Goal: Find specific page/section: Find specific page/section

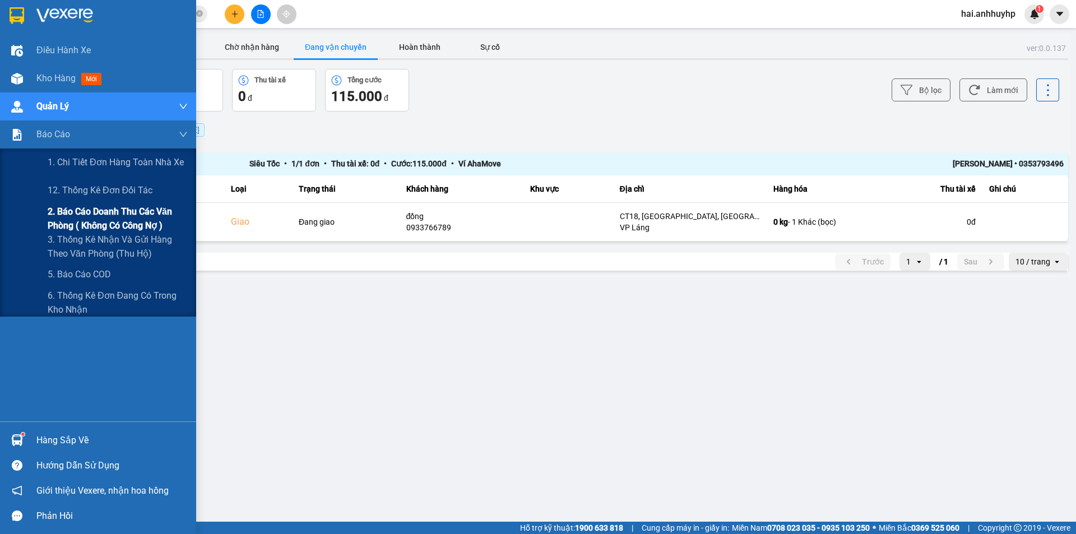
click at [104, 213] on span "2. Báo cáo doanh thu các văn phòng ( không có công nợ )" at bounding box center [118, 219] width 140 height 28
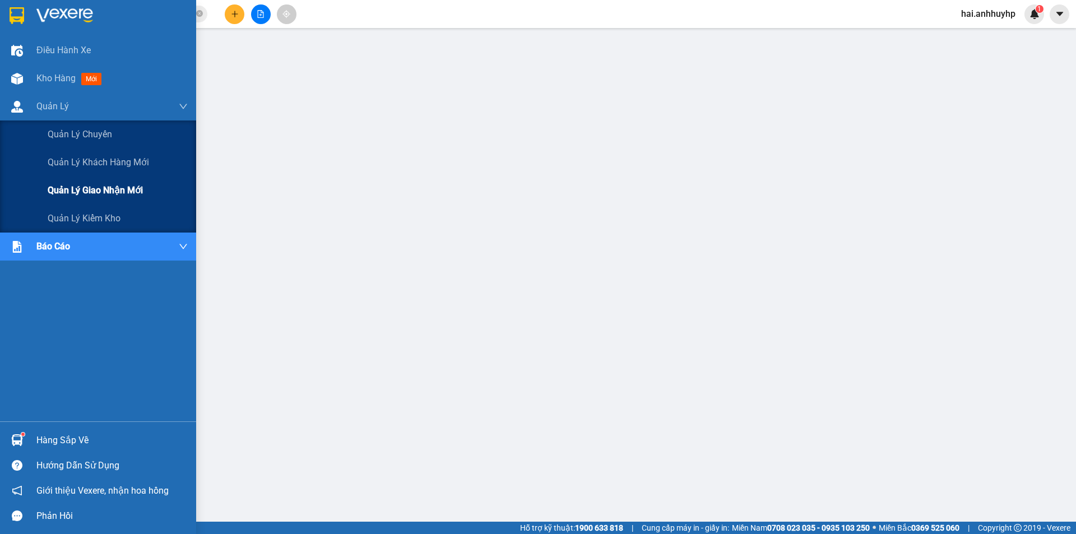
click at [84, 182] on div "Quản lý giao nhận mới" at bounding box center [118, 191] width 140 height 28
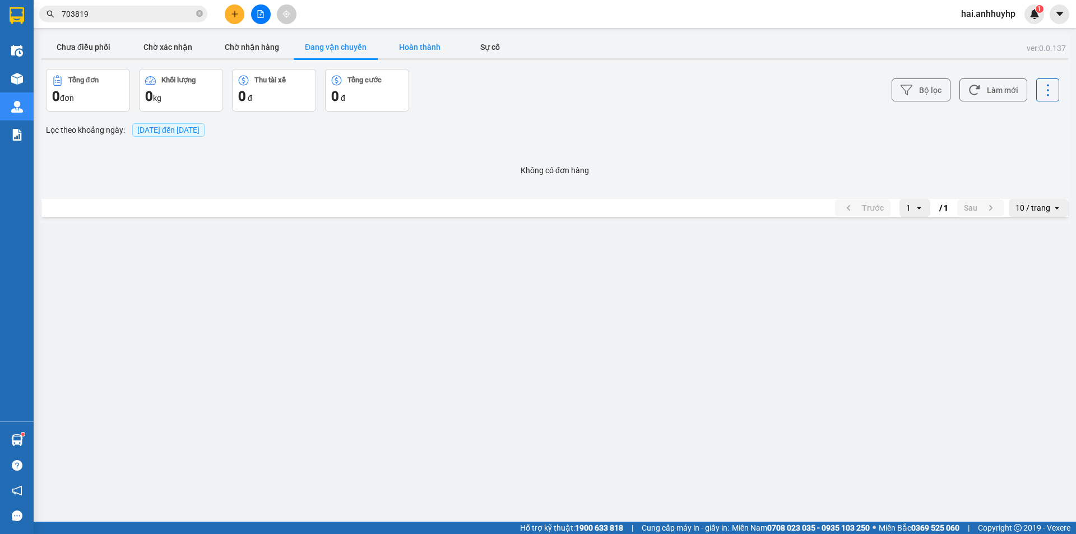
click at [413, 45] on button "Hoàn thành" at bounding box center [420, 47] width 84 height 22
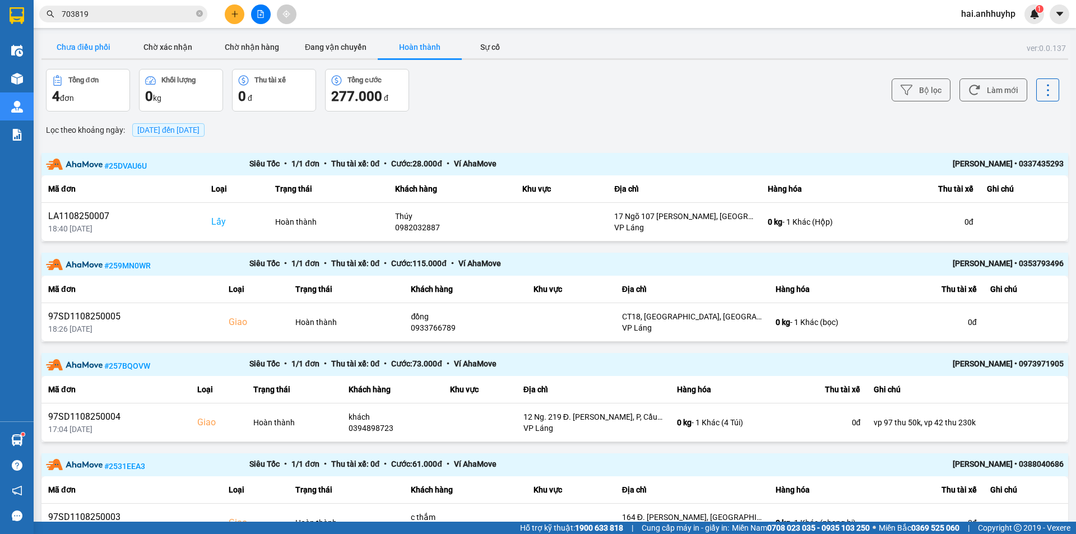
click at [99, 42] on button "Chưa điều phối" at bounding box center [83, 47] width 84 height 22
